Goal: Navigation & Orientation: Go to known website

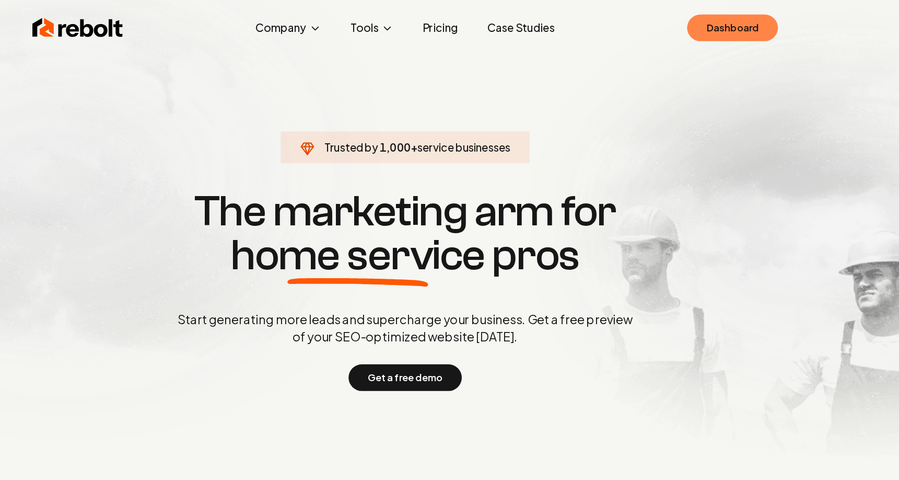
click at [744, 21] on link "Dashboard" at bounding box center [732, 24] width 78 height 23
